Goal: Download file/media

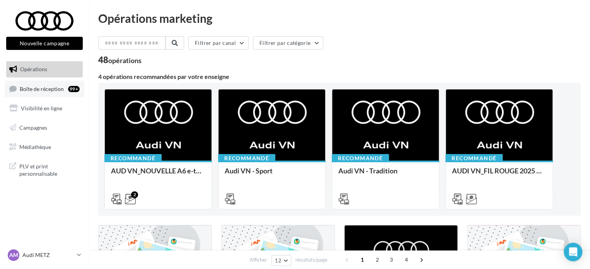
click at [41, 92] on link "Boîte de réception 99+" at bounding box center [45, 88] width 80 height 17
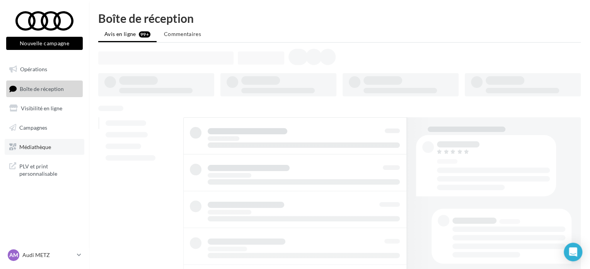
click at [53, 146] on link "Médiathèque" at bounding box center [45, 147] width 80 height 16
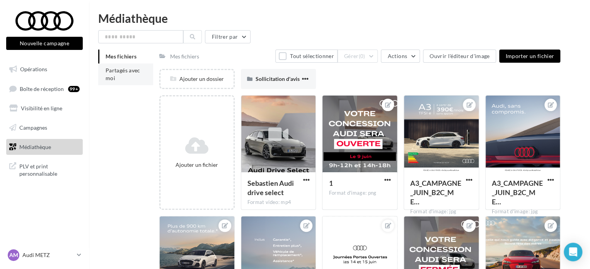
click at [105, 77] on li "Partagés avec moi" at bounding box center [125, 74] width 55 height 22
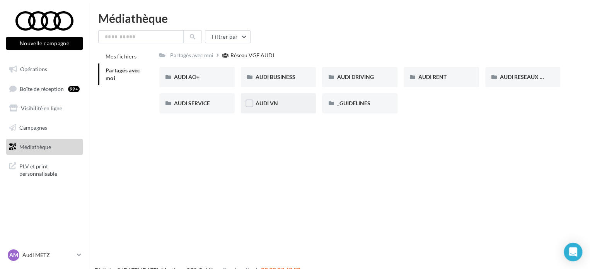
click at [262, 96] on div "AUDI VN" at bounding box center [278, 103] width 75 height 20
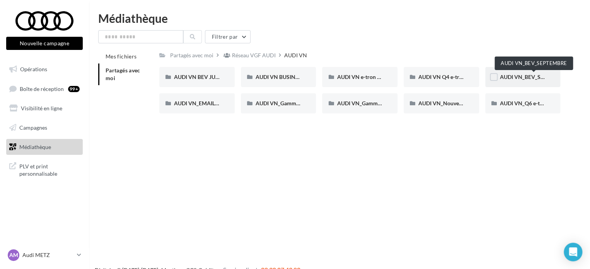
click at [523, 74] on span "AUDI VN_BEV_SEPTEMBRE" at bounding box center [534, 77] width 68 height 7
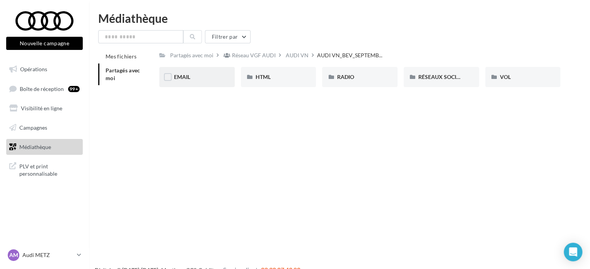
click at [203, 73] on div "EMAIL" at bounding box center [196, 77] width 75 height 20
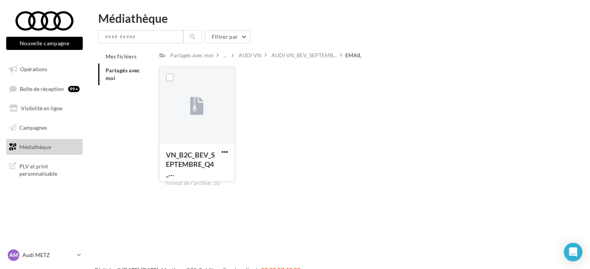
click at [229, 151] on button "button" at bounding box center [225, 153] width 10 height 8
click at [212, 164] on button "Télécharger" at bounding box center [190, 167] width 77 height 20
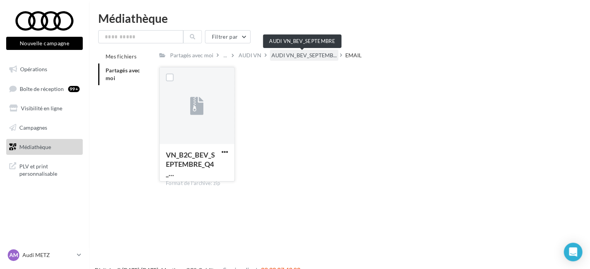
click at [302, 59] on span "AUDI VN_BEV_SEPTEMB..." at bounding box center [304, 55] width 65 height 8
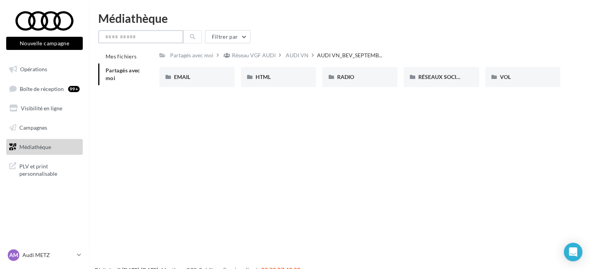
click at [135, 37] on input "text" at bounding box center [140, 36] width 85 height 13
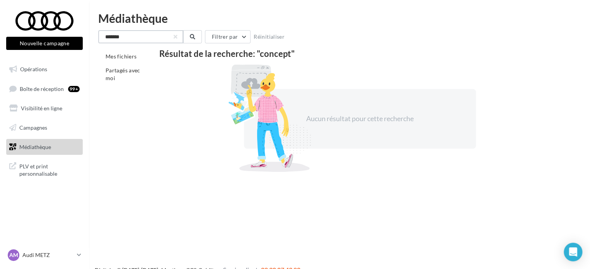
click at [169, 37] on input "*******" at bounding box center [140, 36] width 85 height 13
click at [171, 37] on input "*******" at bounding box center [140, 36] width 85 height 13
type input "*******"
click at [175, 38] on button "button" at bounding box center [175, 36] width 3 height 3
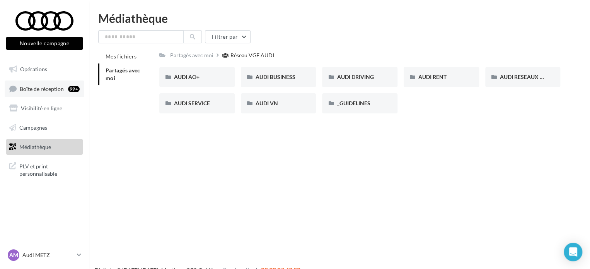
click at [28, 89] on span "Boîte de réception" at bounding box center [42, 88] width 44 height 7
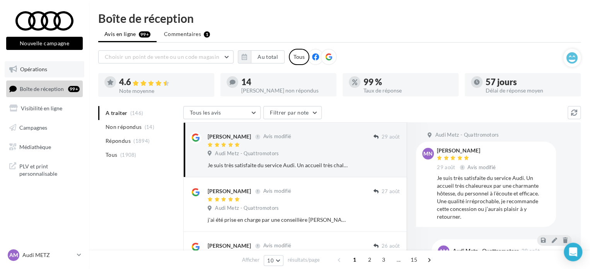
click at [45, 73] on link "Opérations" at bounding box center [45, 69] width 80 height 16
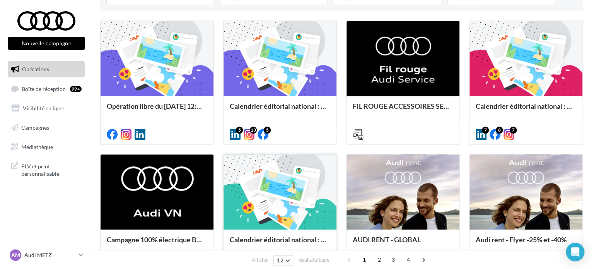
scroll to position [204, 0]
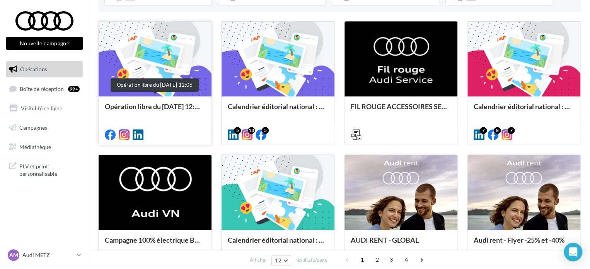
click at [188, 110] on div "Opération libre du [DATE] 12:06" at bounding box center [155, 110] width 101 height 15
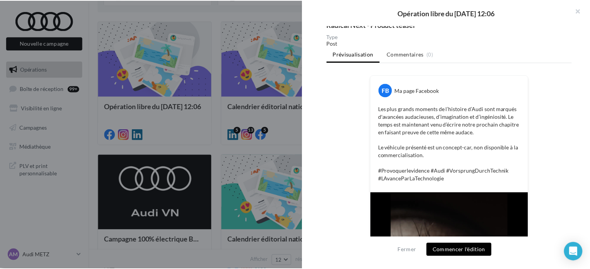
scroll to position [0, 0]
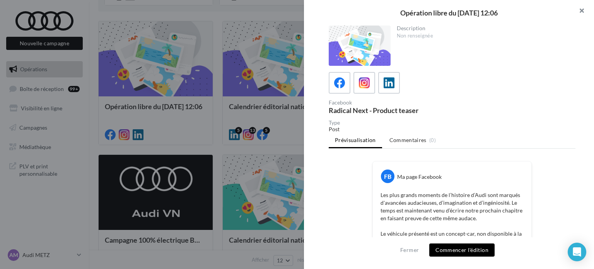
click at [581, 9] on button "button" at bounding box center [578, 11] width 31 height 23
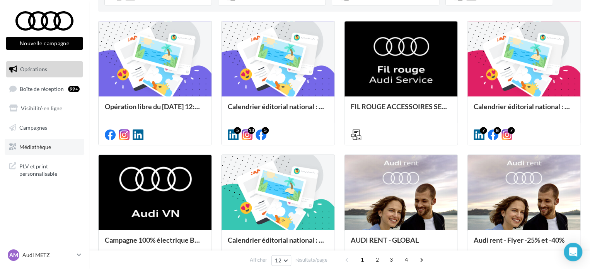
click at [36, 154] on link "Médiathèque" at bounding box center [45, 147] width 80 height 16
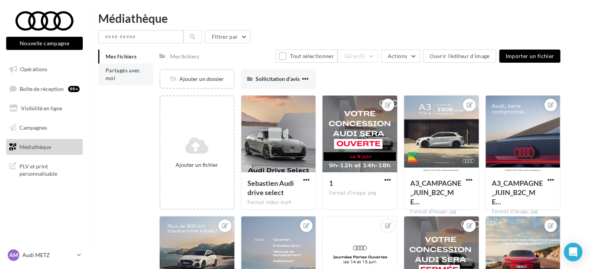
click at [113, 80] on span "Partagés avec moi" at bounding box center [123, 74] width 35 height 14
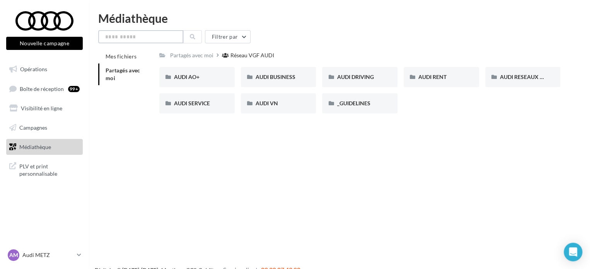
click at [127, 38] on input "text" at bounding box center [140, 36] width 85 height 13
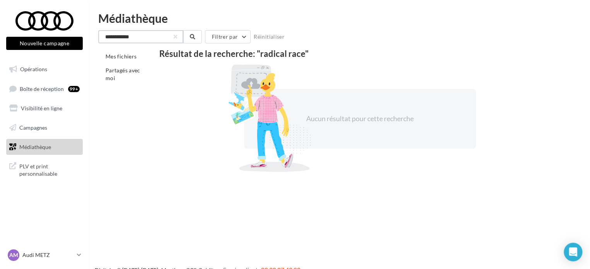
click at [130, 39] on input "**********" at bounding box center [140, 36] width 85 height 13
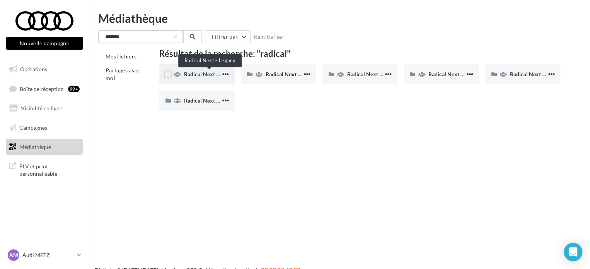
type input "*******"
click at [204, 74] on span "Radical Next - Legacy" at bounding box center [209, 74] width 51 height 7
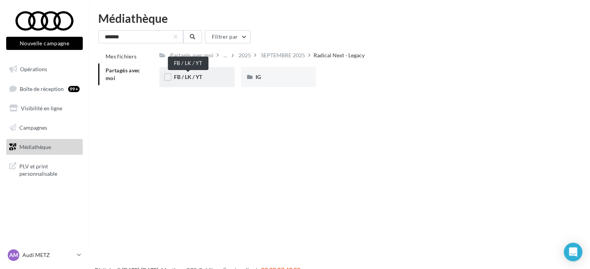
click at [198, 78] on span "FB / LK / YT" at bounding box center [188, 77] width 28 height 7
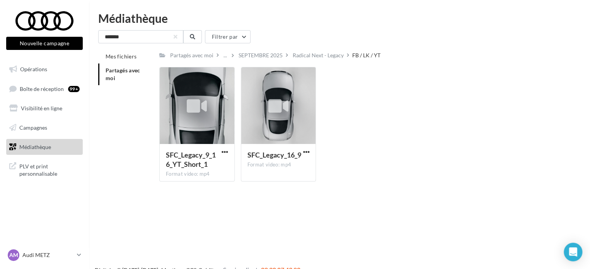
click at [361, 161] on div "SFC_Legacy_9_16_YT_Short_1 Format video: mp4 SFC_Legacy_9_16_YT_Short_1 SFC_Leg…" at bounding box center [362, 127] width 407 height 121
